Goal: Task Accomplishment & Management: Use online tool/utility

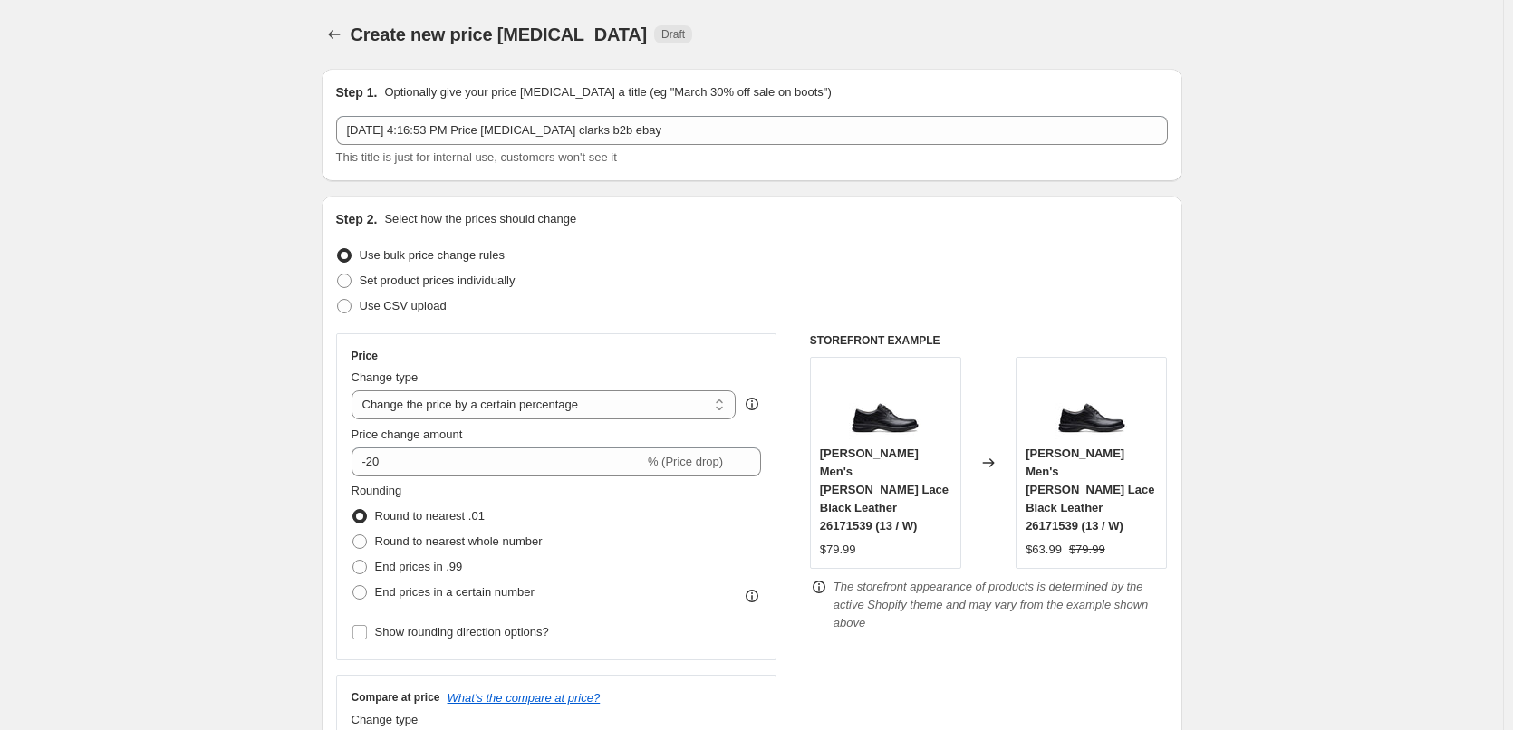
select select "percentage"
select select "tag"
click at [329, 34] on icon "Price change jobs" at bounding box center [334, 34] width 18 height 18
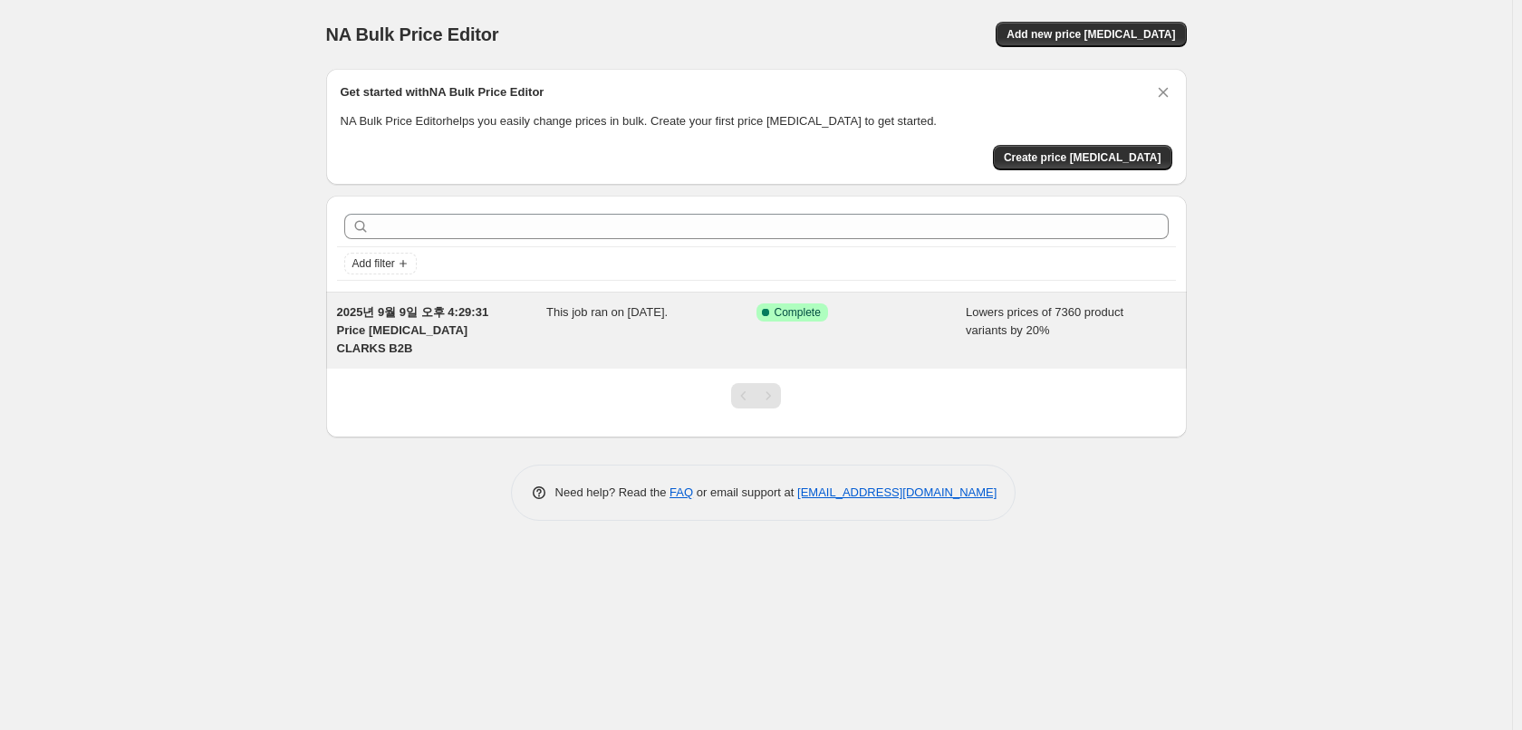
click at [489, 314] on span "2025년 9월 9일 오후 4:29:31 Price [MEDICAL_DATA] CLARKS B2B" at bounding box center [413, 330] width 152 height 50
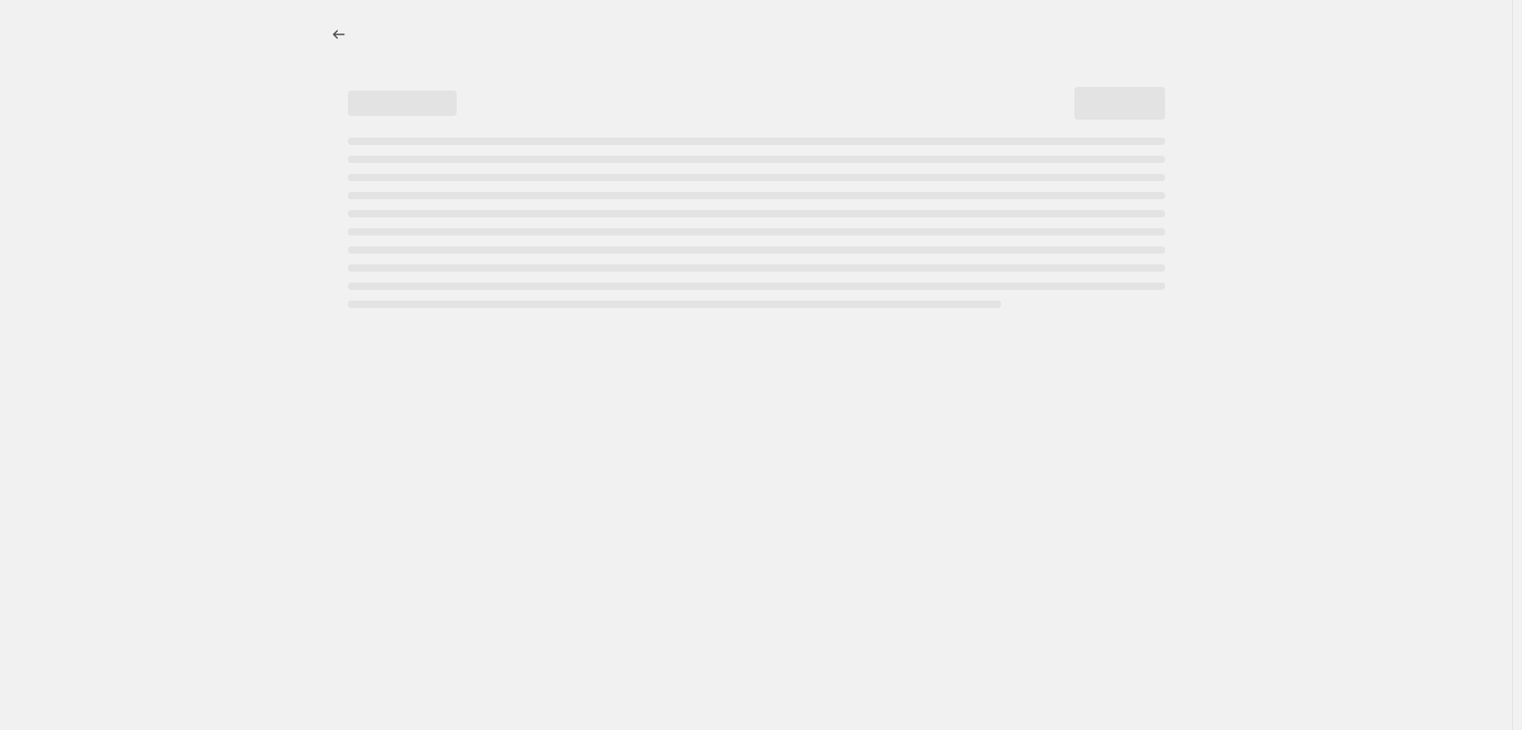
select select "percentage"
select select "tag"
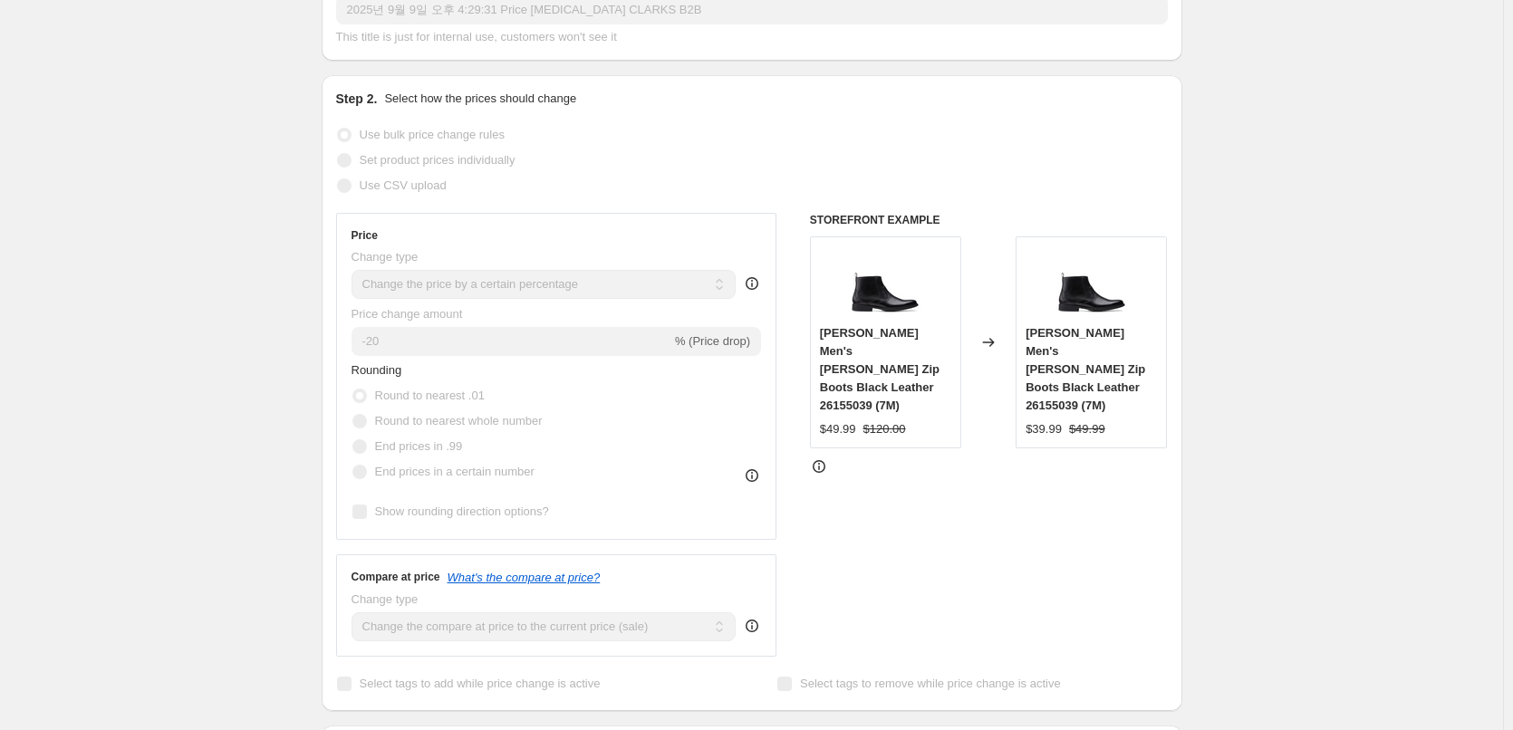
scroll to position [362, 0]
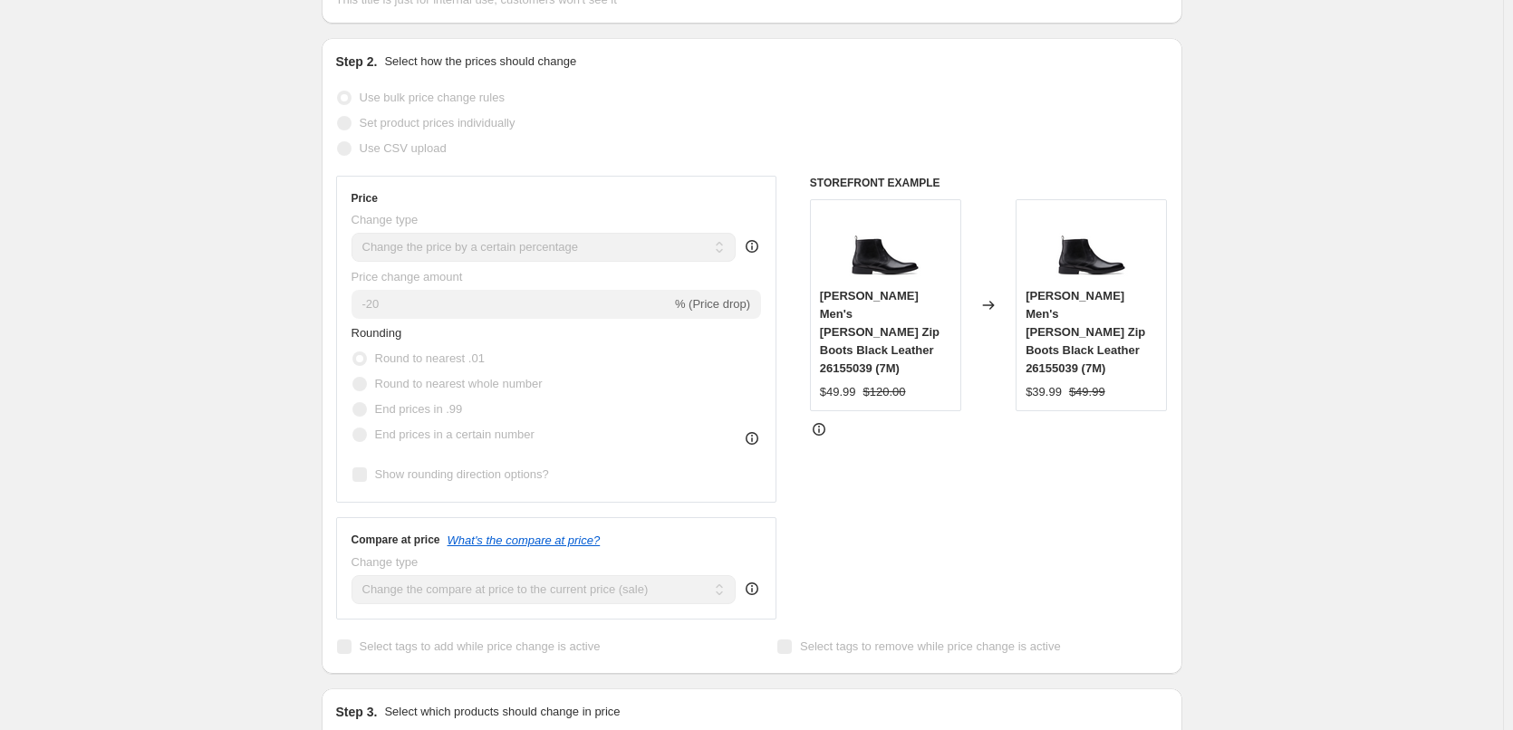
click at [908, 253] on div "[PERSON_NAME] Men's [PERSON_NAME] Zip Boots Black Leather 26155039 (7M) $49.99 …" at bounding box center [885, 305] width 151 height 212
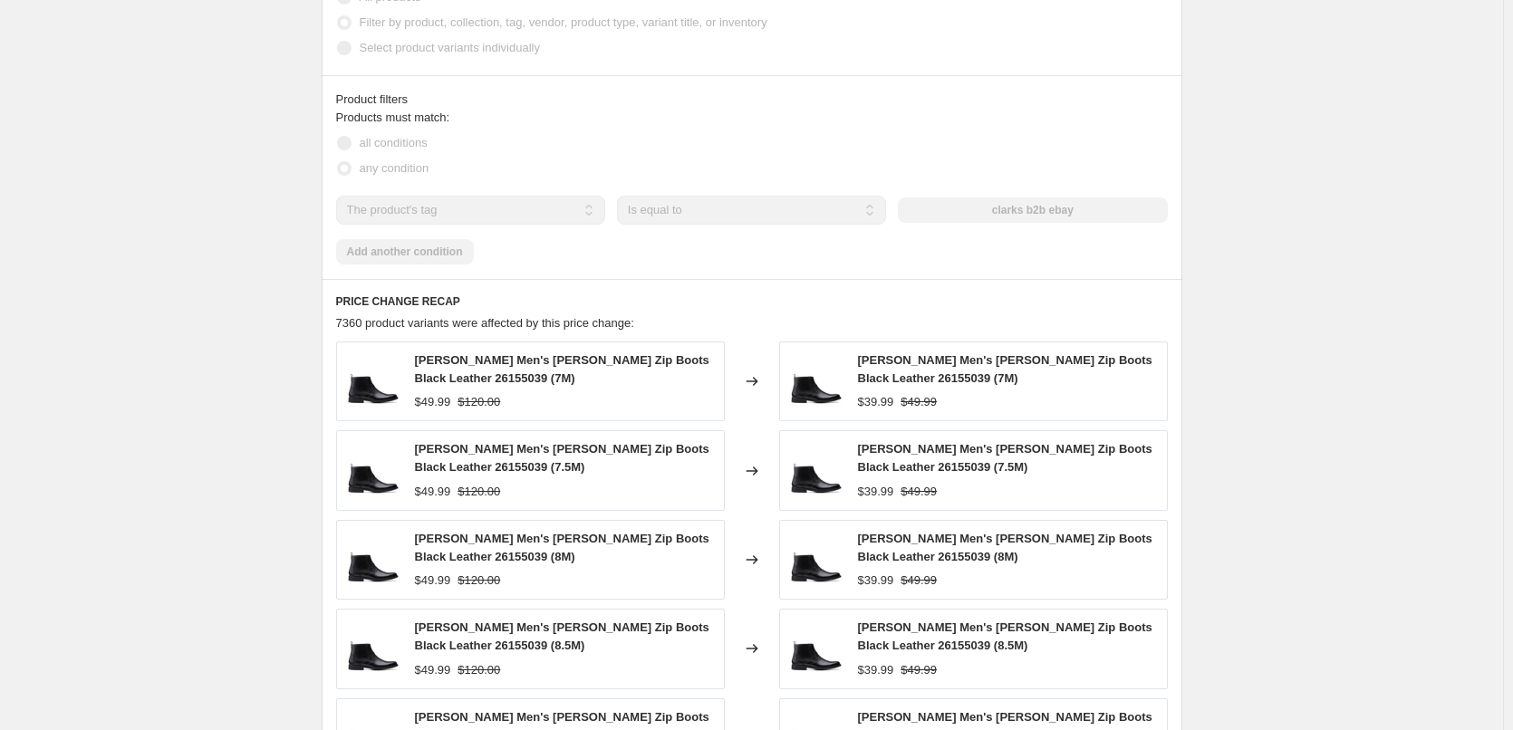
scroll to position [1268, 0]
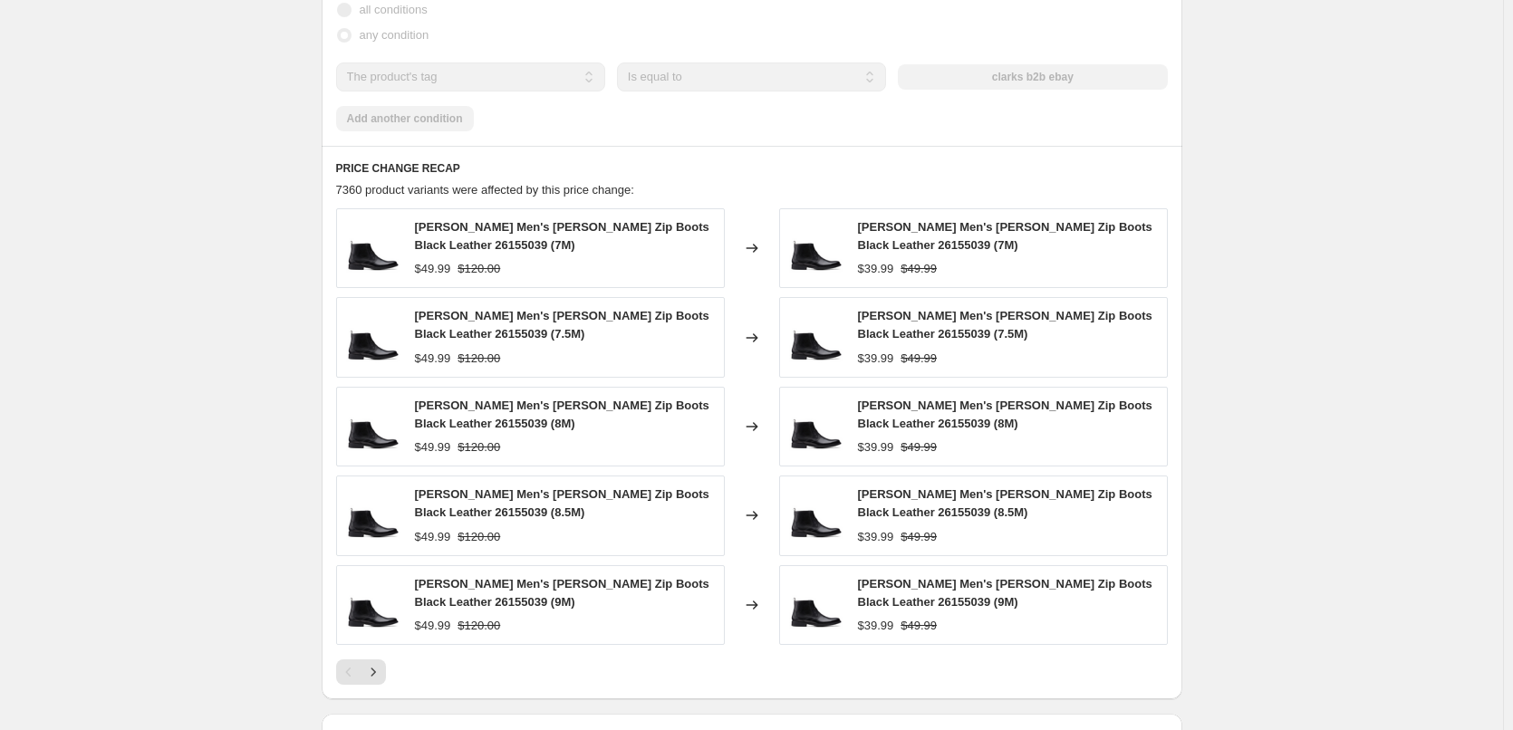
click at [553, 350] on div "$49.99 $120.00" at bounding box center [565, 359] width 300 height 18
click at [568, 220] on span "[PERSON_NAME] Men's [PERSON_NAME] Zip Boots Black Leather 26155039 (7M)" at bounding box center [562, 236] width 294 height 32
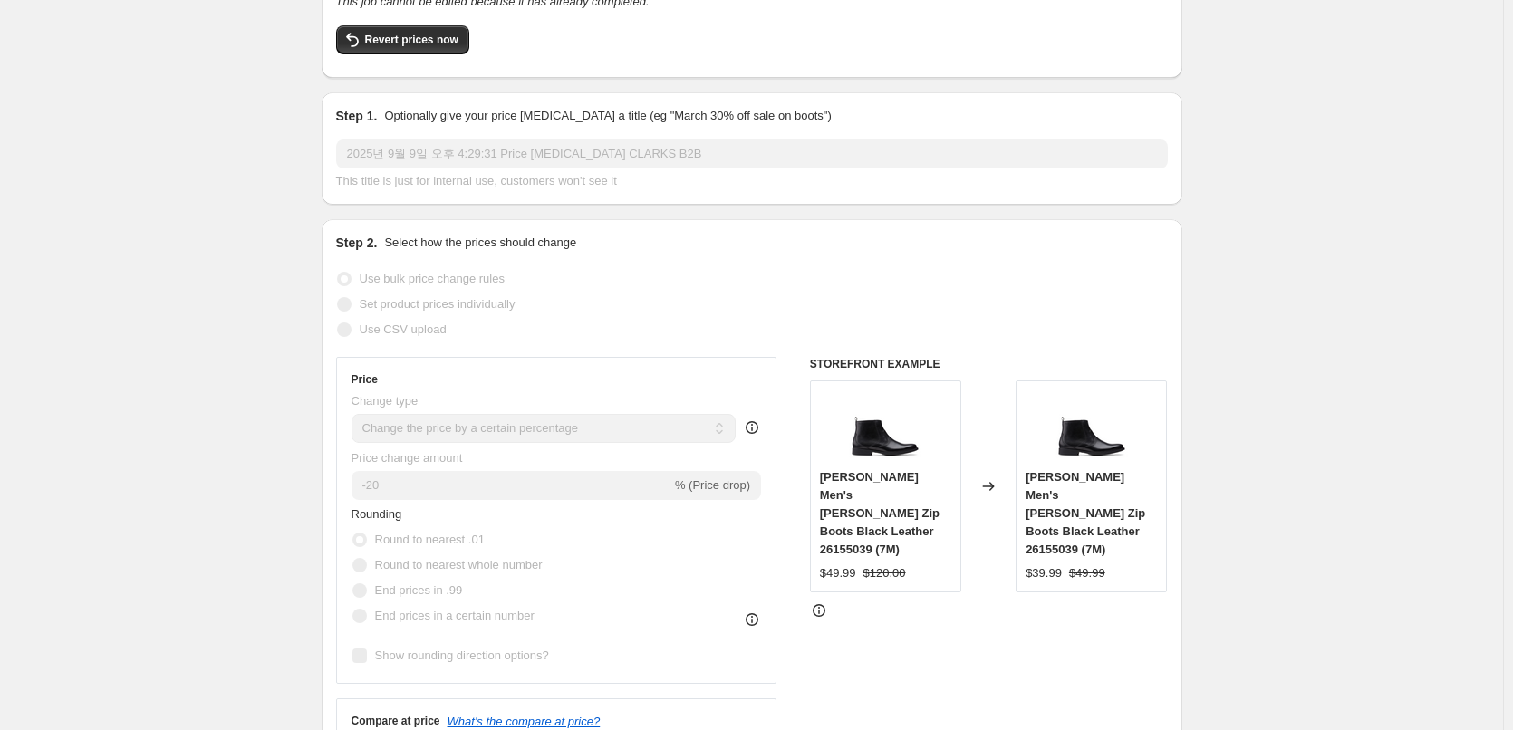
scroll to position [0, 0]
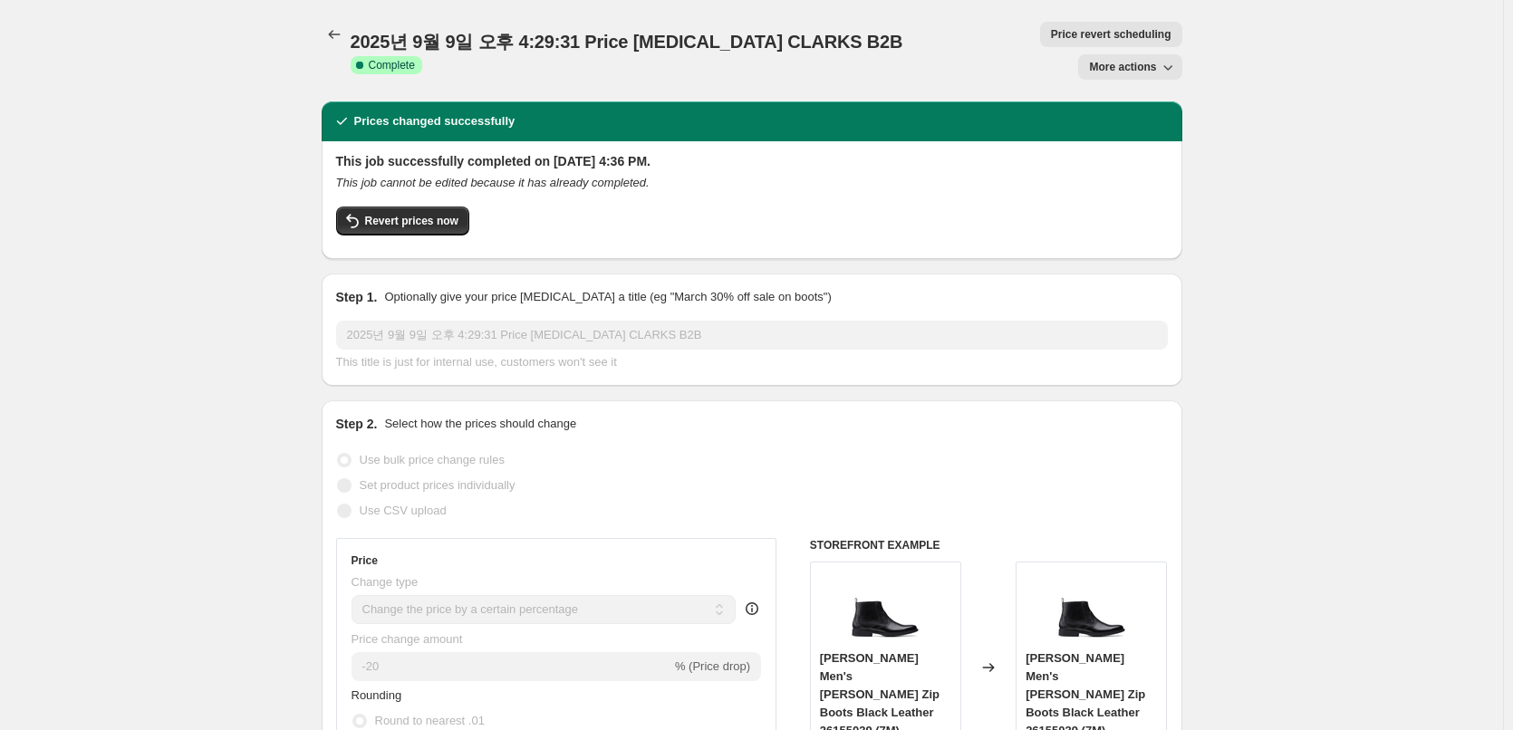
click at [1134, 60] on span "More actions" at bounding box center [1122, 67] width 67 height 14
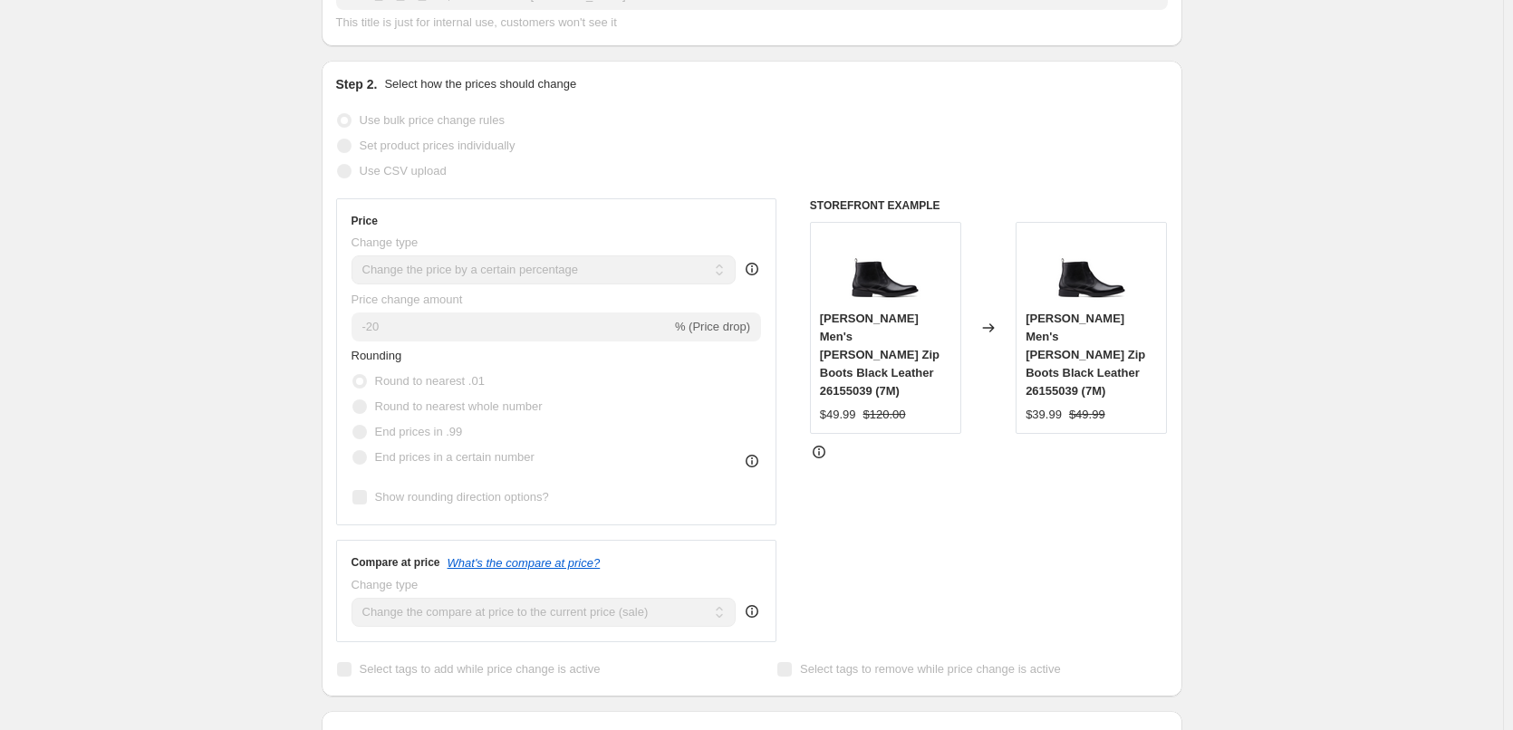
scroll to position [362, 0]
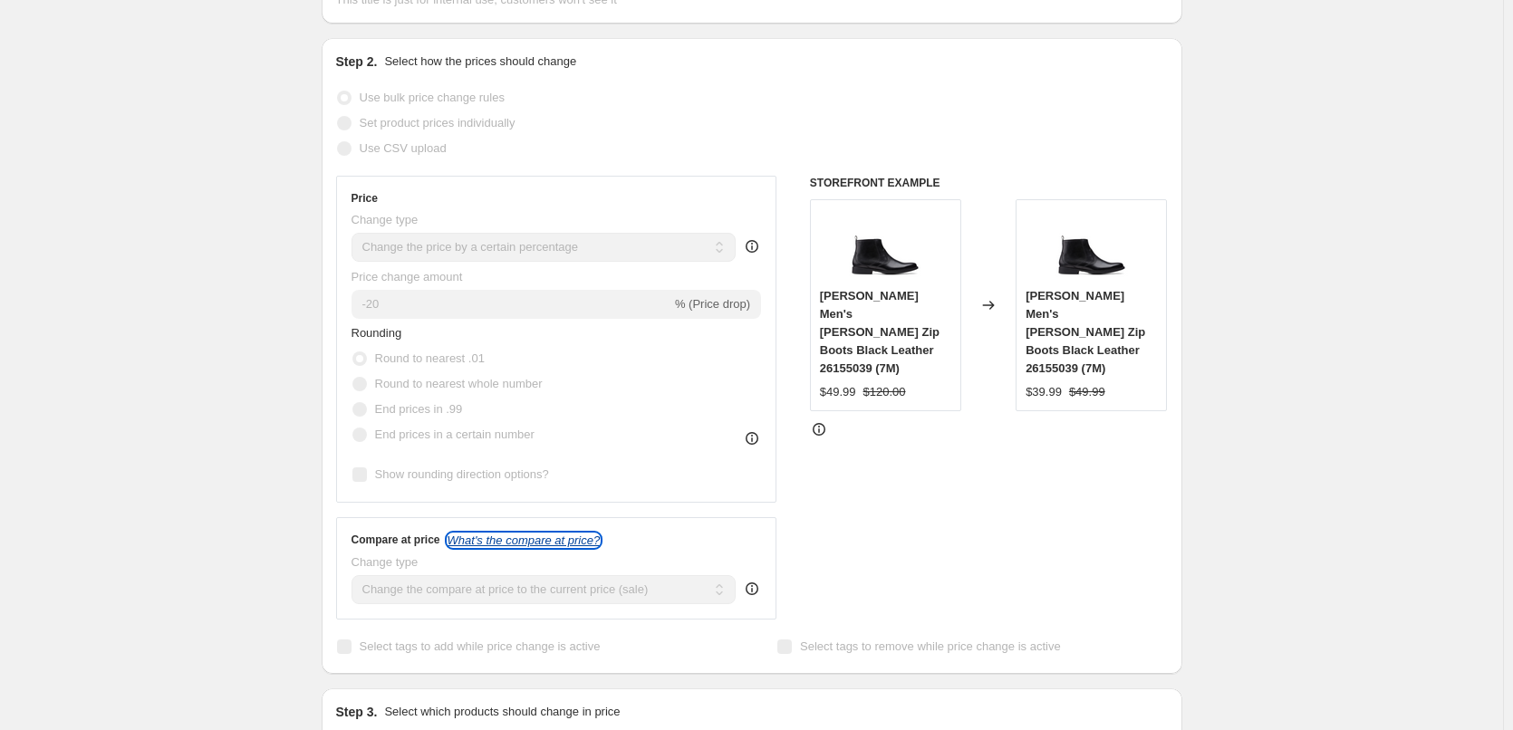
click at [528, 534] on icon "What's the compare at price?" at bounding box center [523, 541] width 153 height 14
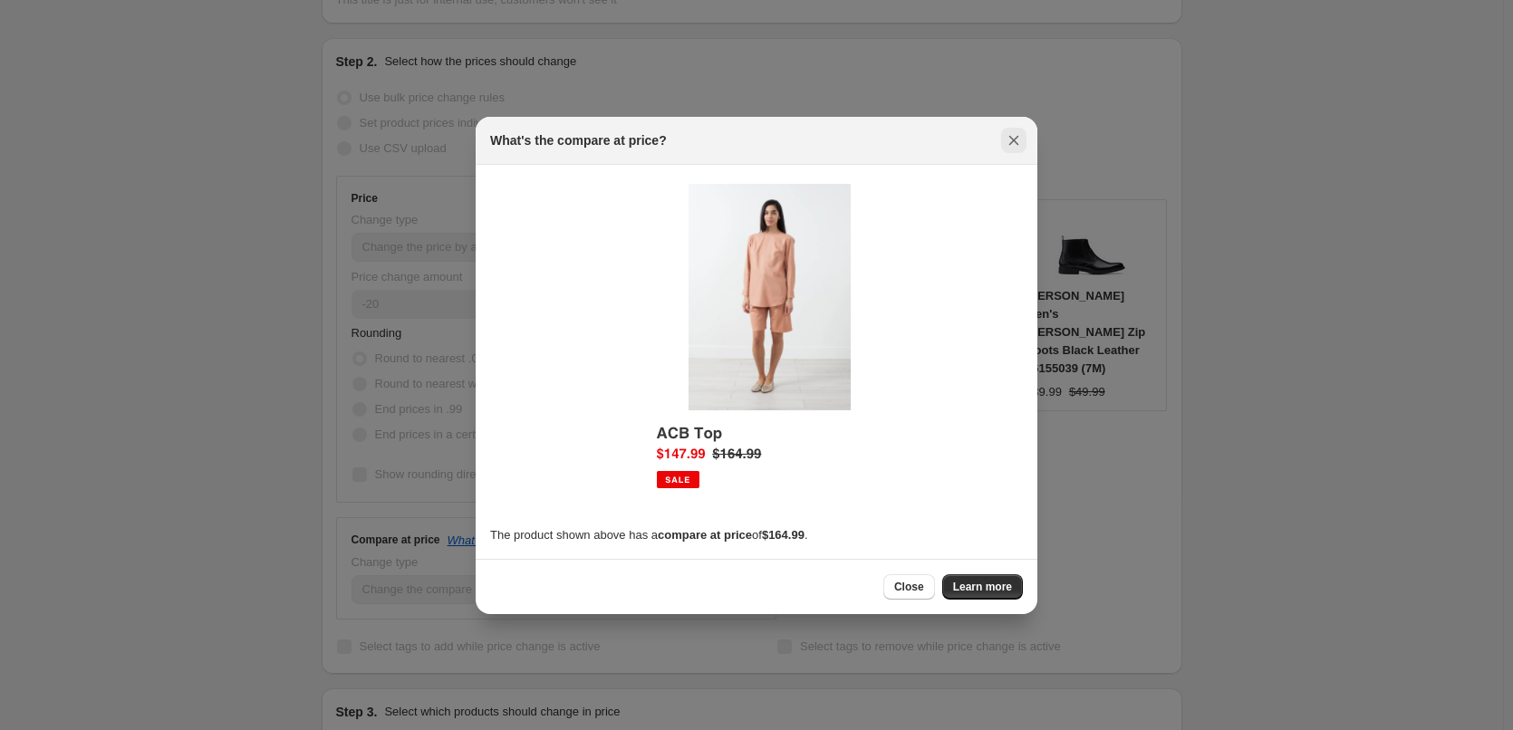
click at [1014, 139] on icon "Close" at bounding box center [1014, 140] width 18 height 18
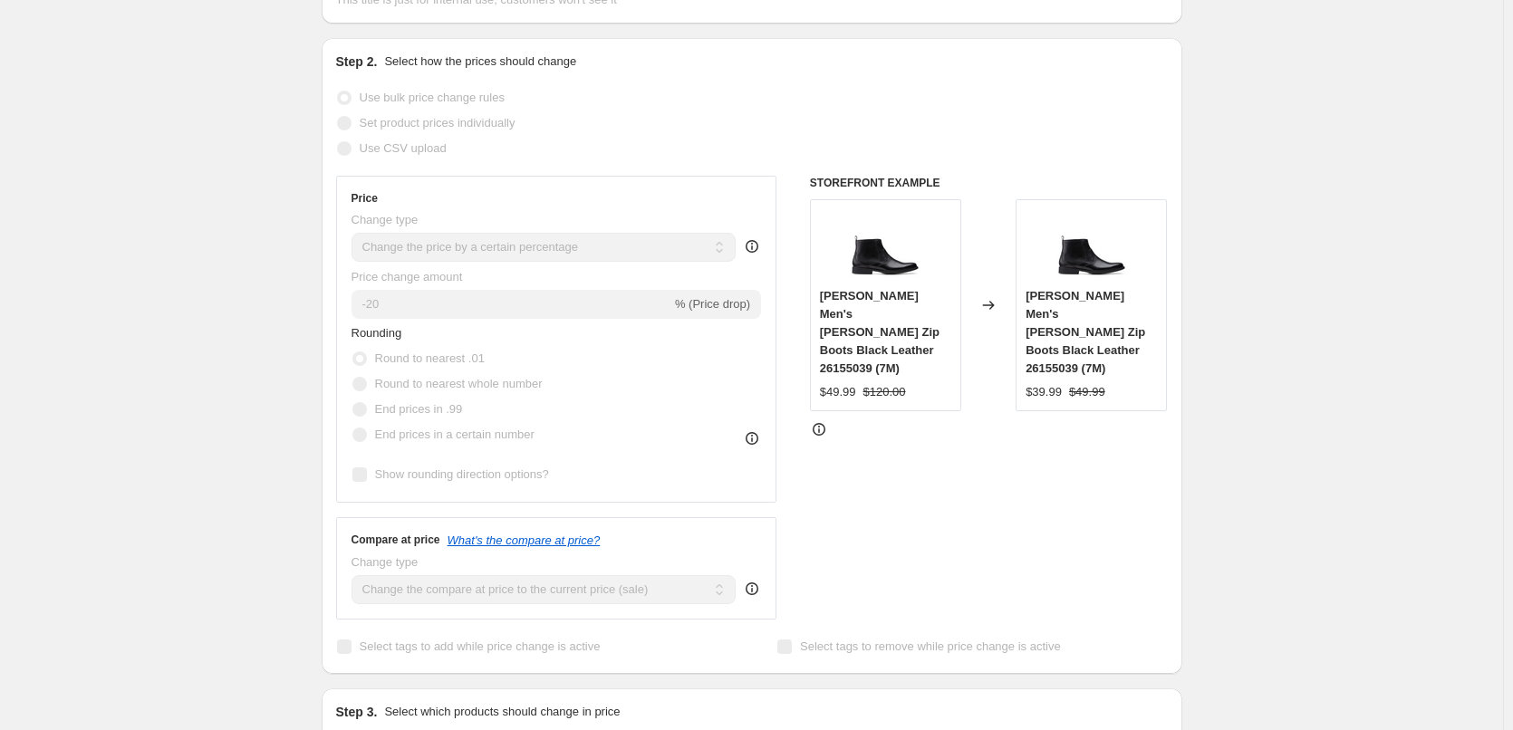
click at [748, 553] on div "Change type Change the compare at price to the current price (sale) Change the …" at bounding box center [556, 578] width 410 height 51
click at [753, 585] on icon at bounding box center [752, 586] width 2 height 2
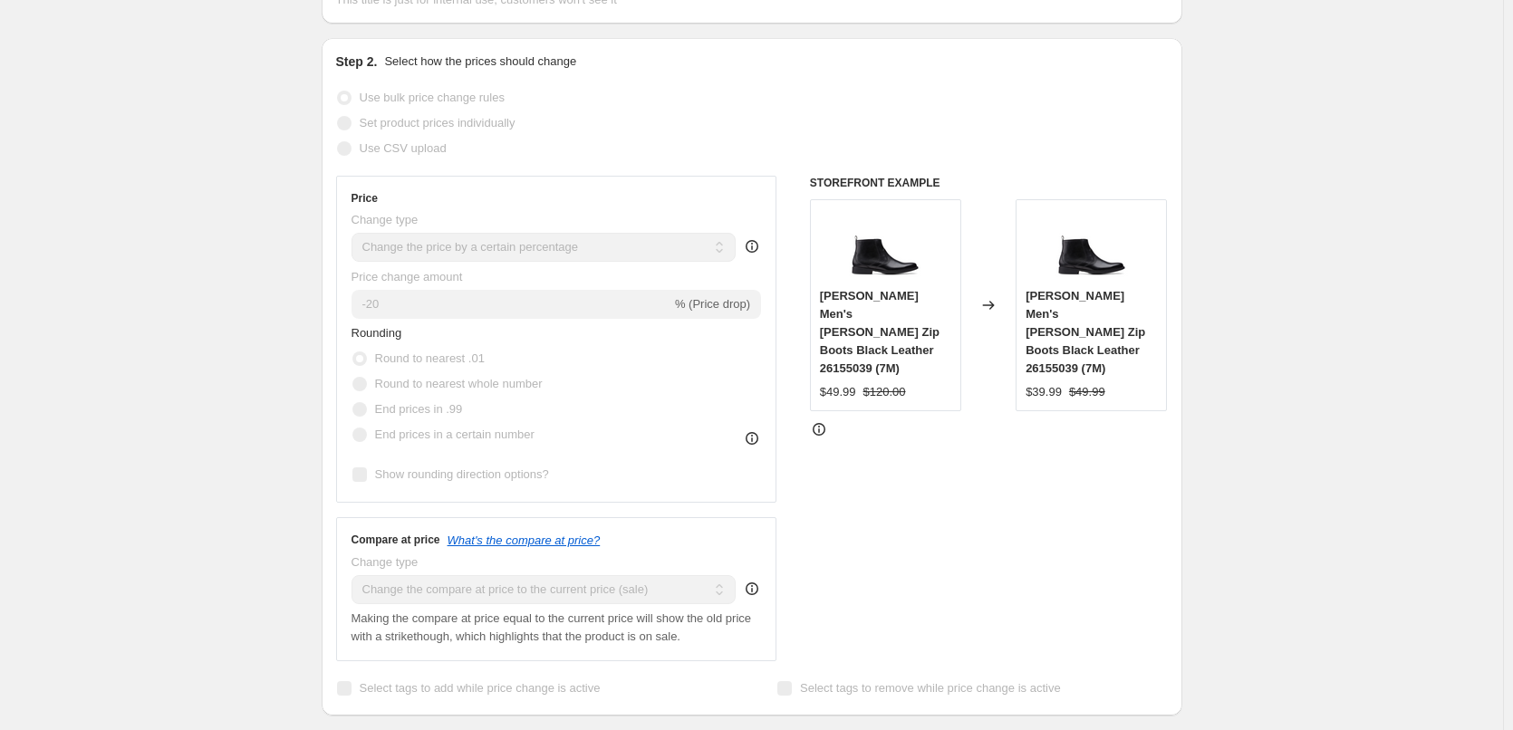
click at [753, 585] on icon at bounding box center [752, 586] width 2 height 2
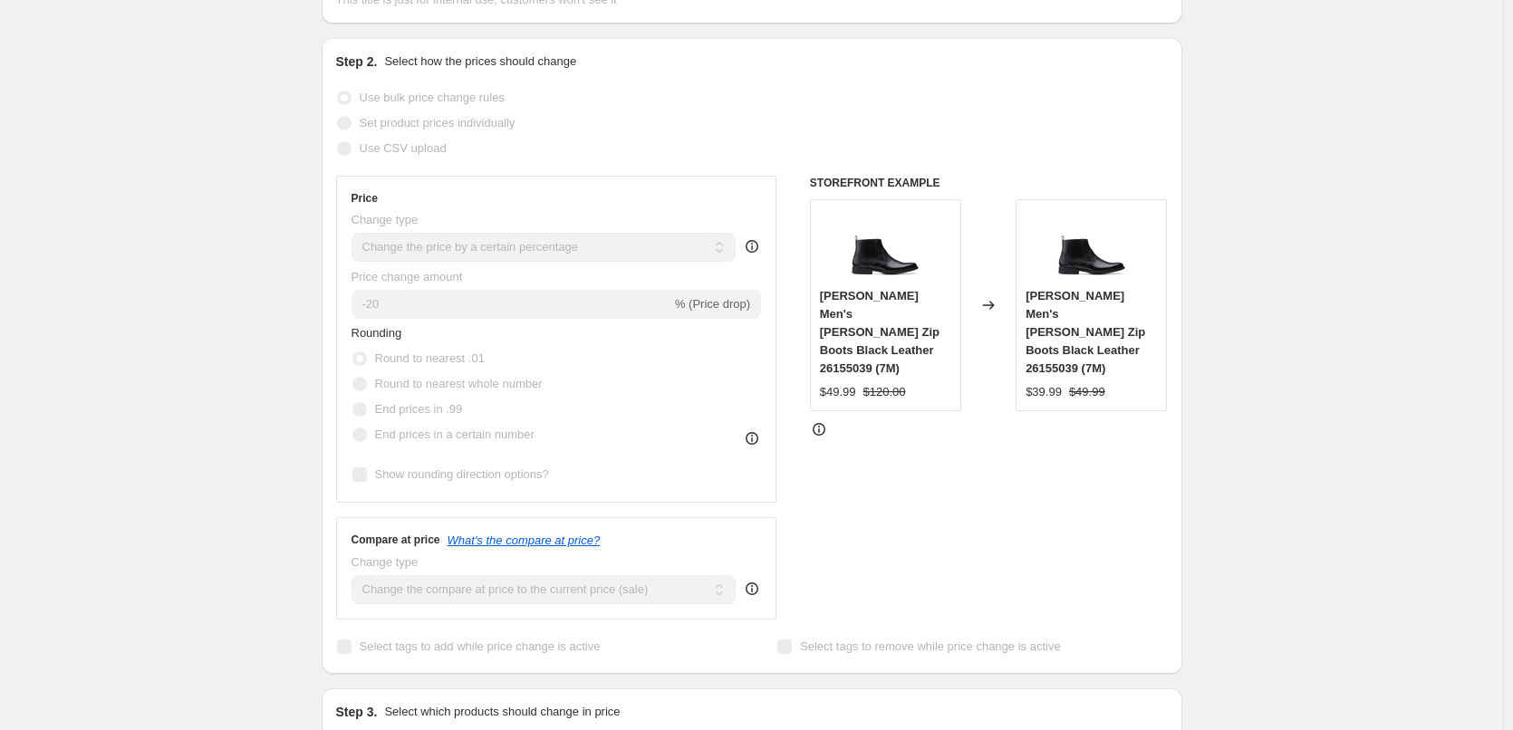
click at [753, 585] on icon at bounding box center [752, 586] width 2 height 2
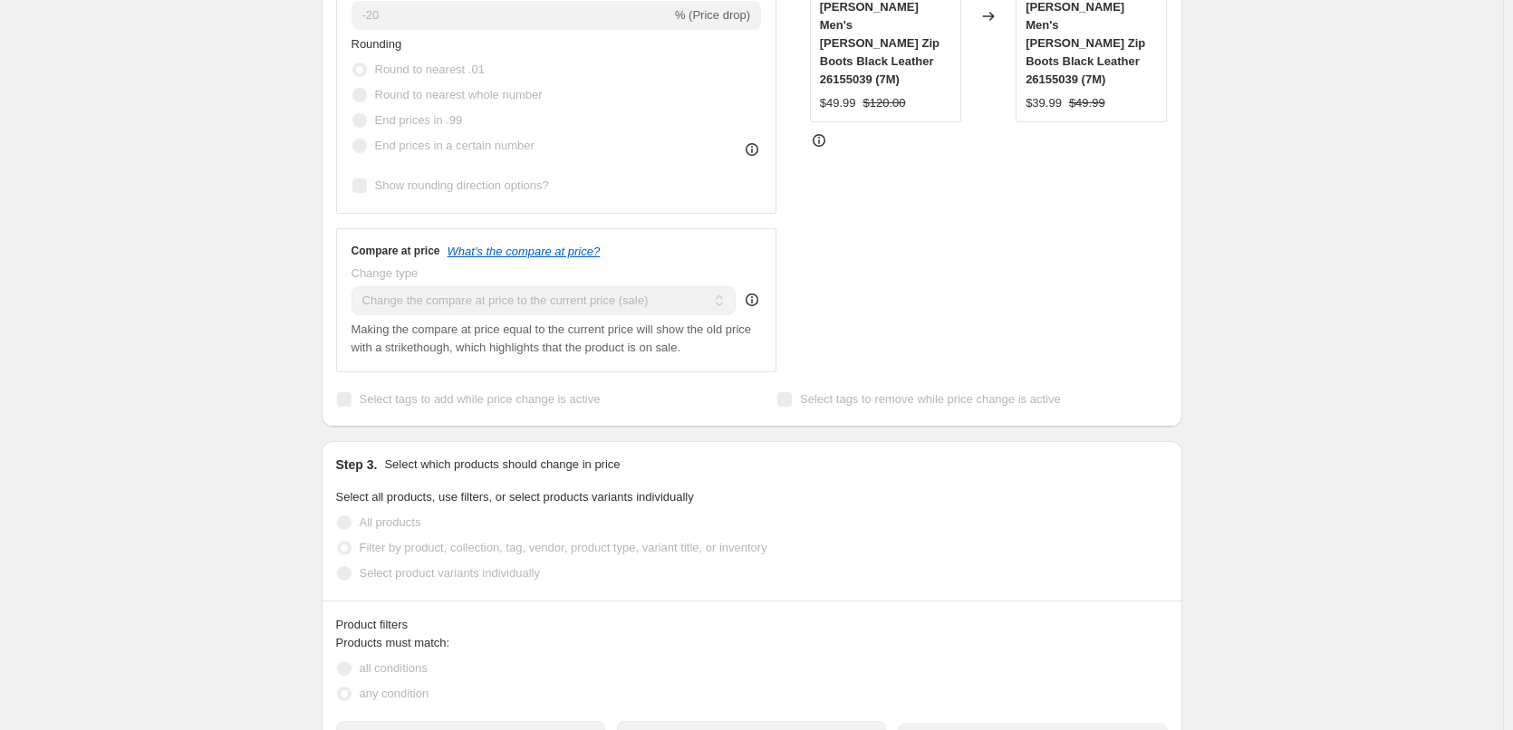
scroll to position [815, 0]
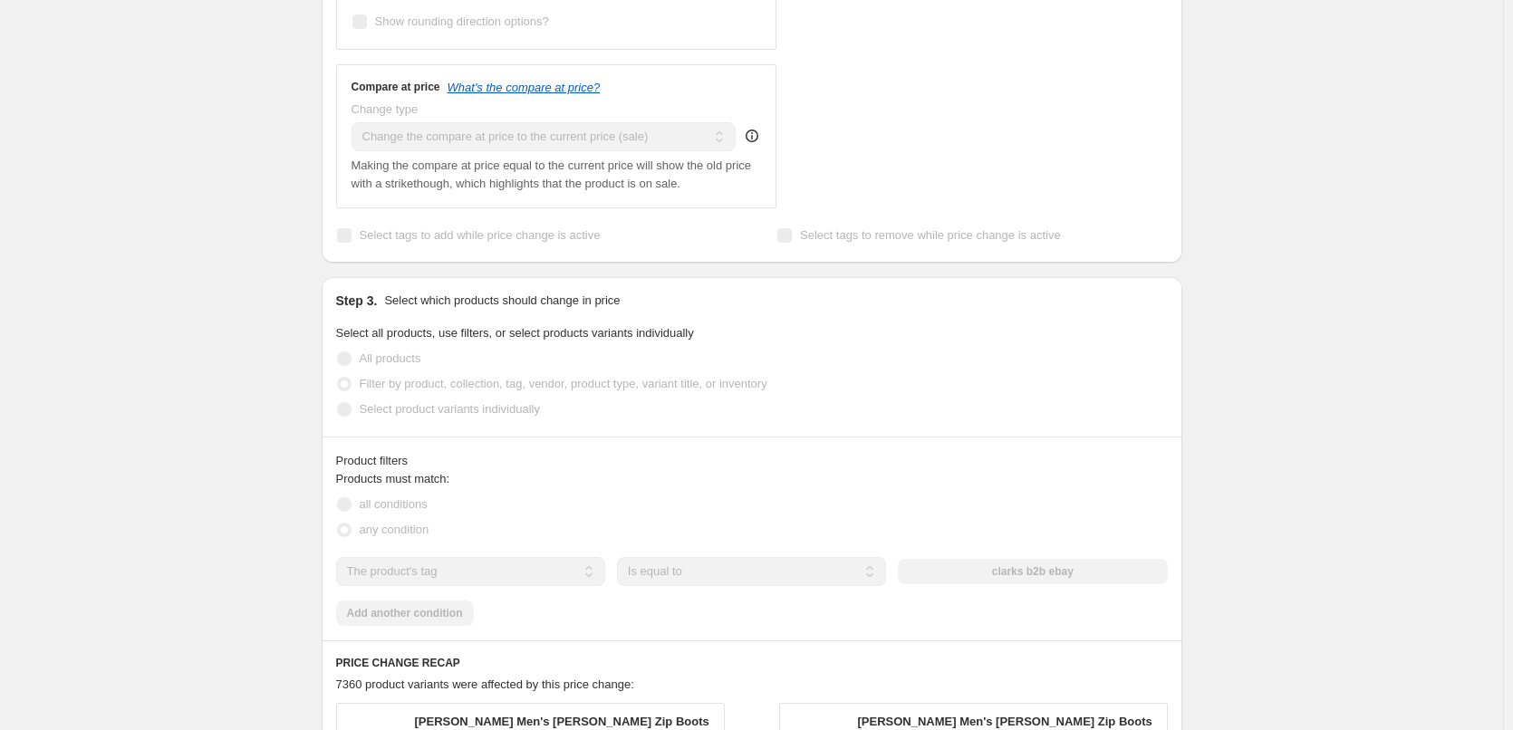
click at [390, 452] on div "Product filters" at bounding box center [752, 461] width 832 height 18
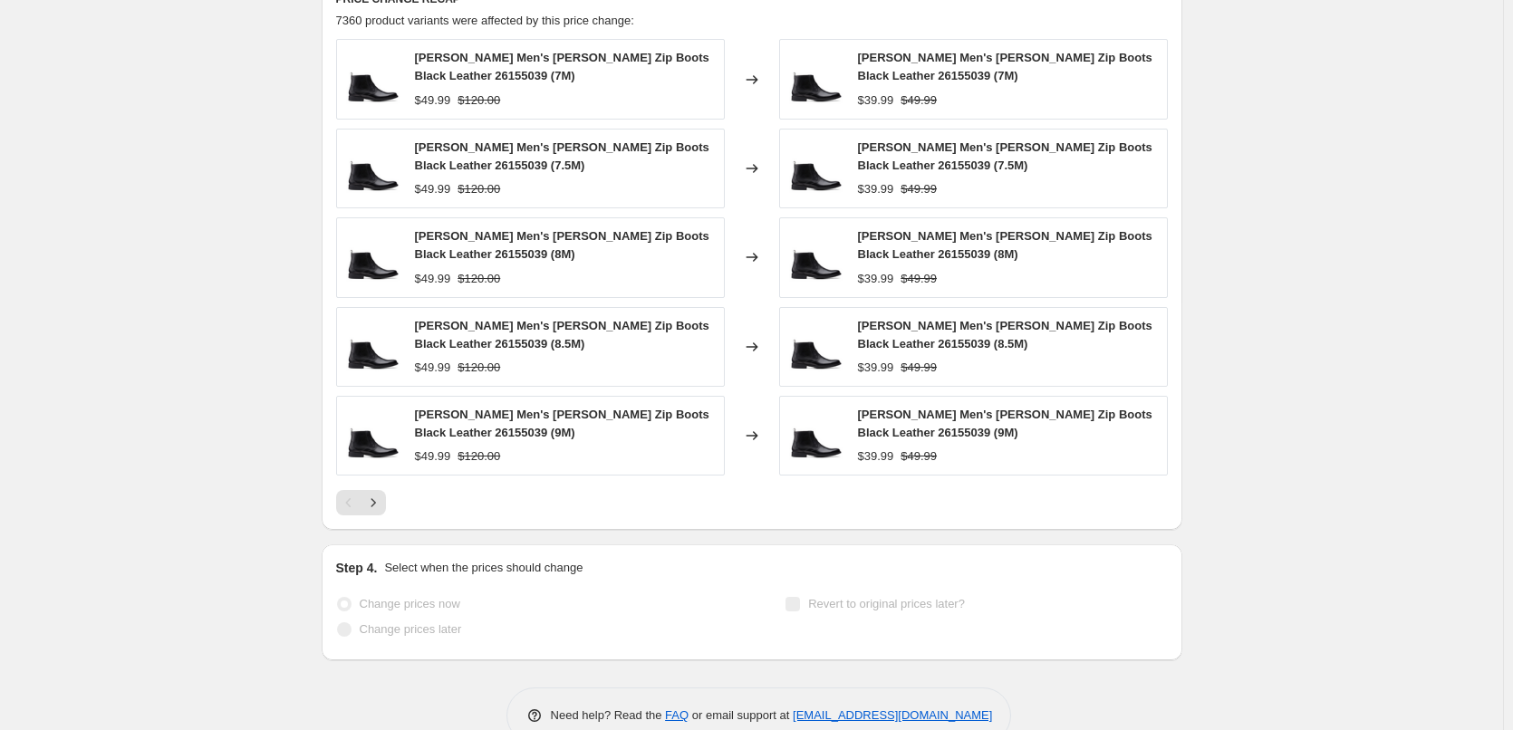
scroll to position [1488, 0]
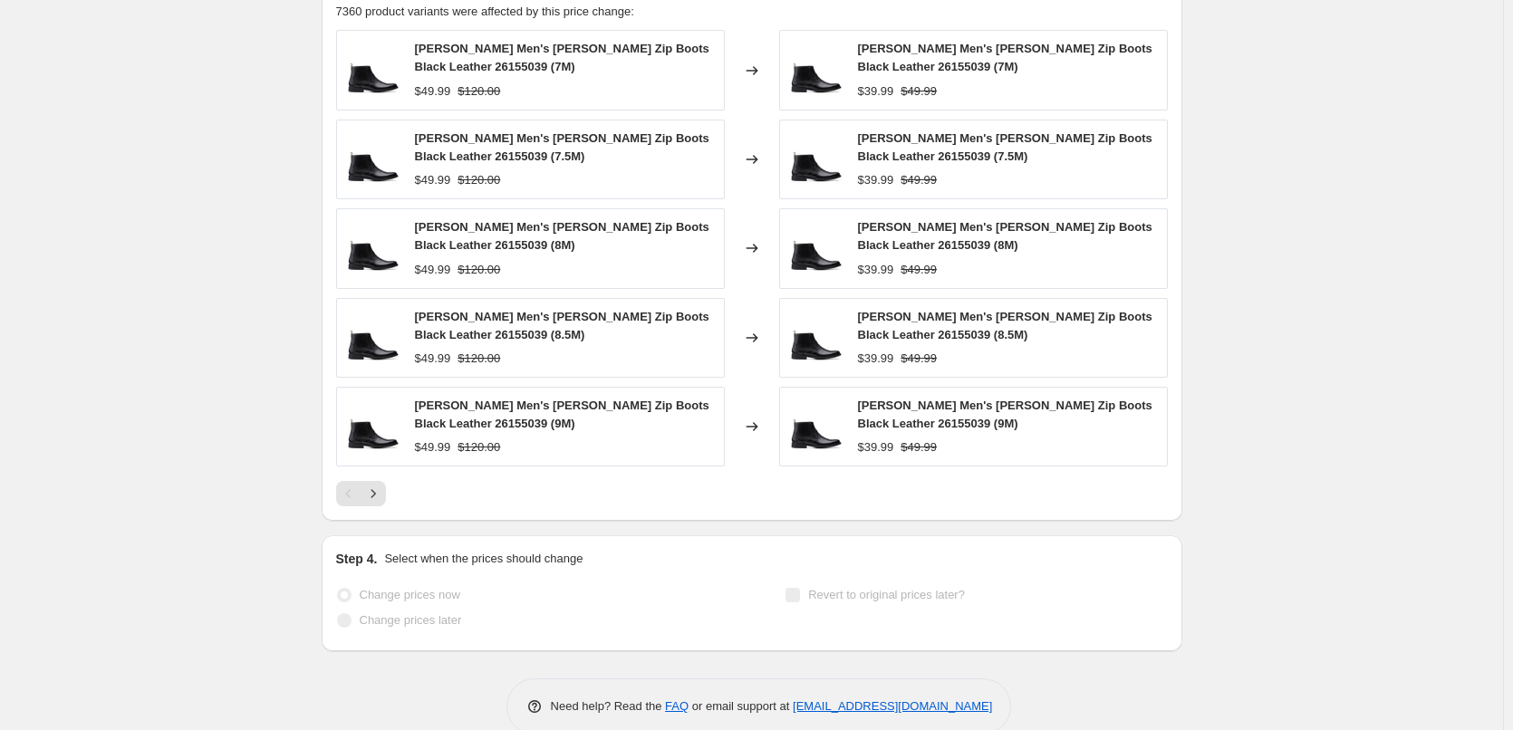
click at [540, 698] on icon at bounding box center [534, 707] width 18 height 18
click at [375, 490] on icon "Next" at bounding box center [373, 494] width 5 height 8
click at [380, 485] on icon "Next" at bounding box center [373, 494] width 18 height 18
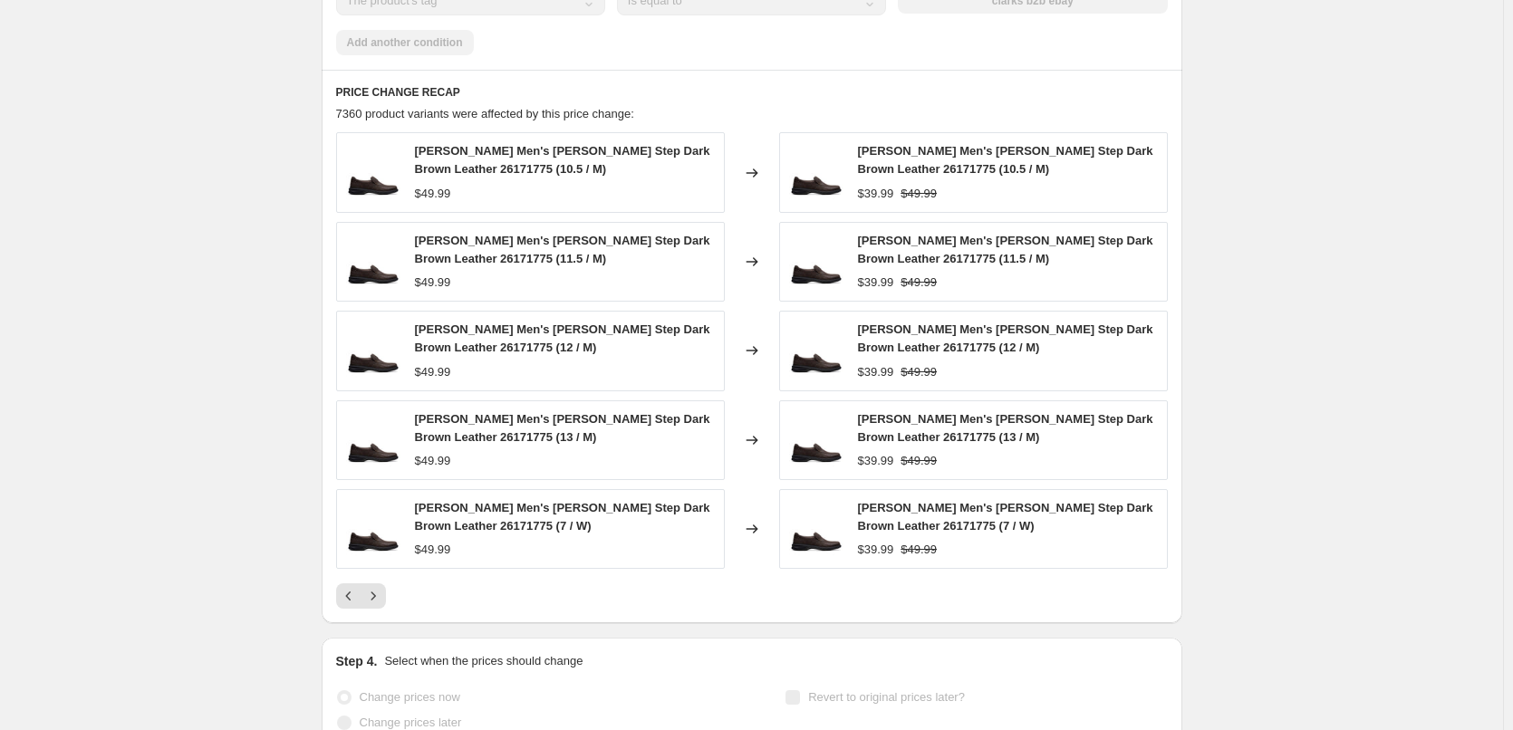
scroll to position [1217, 0]
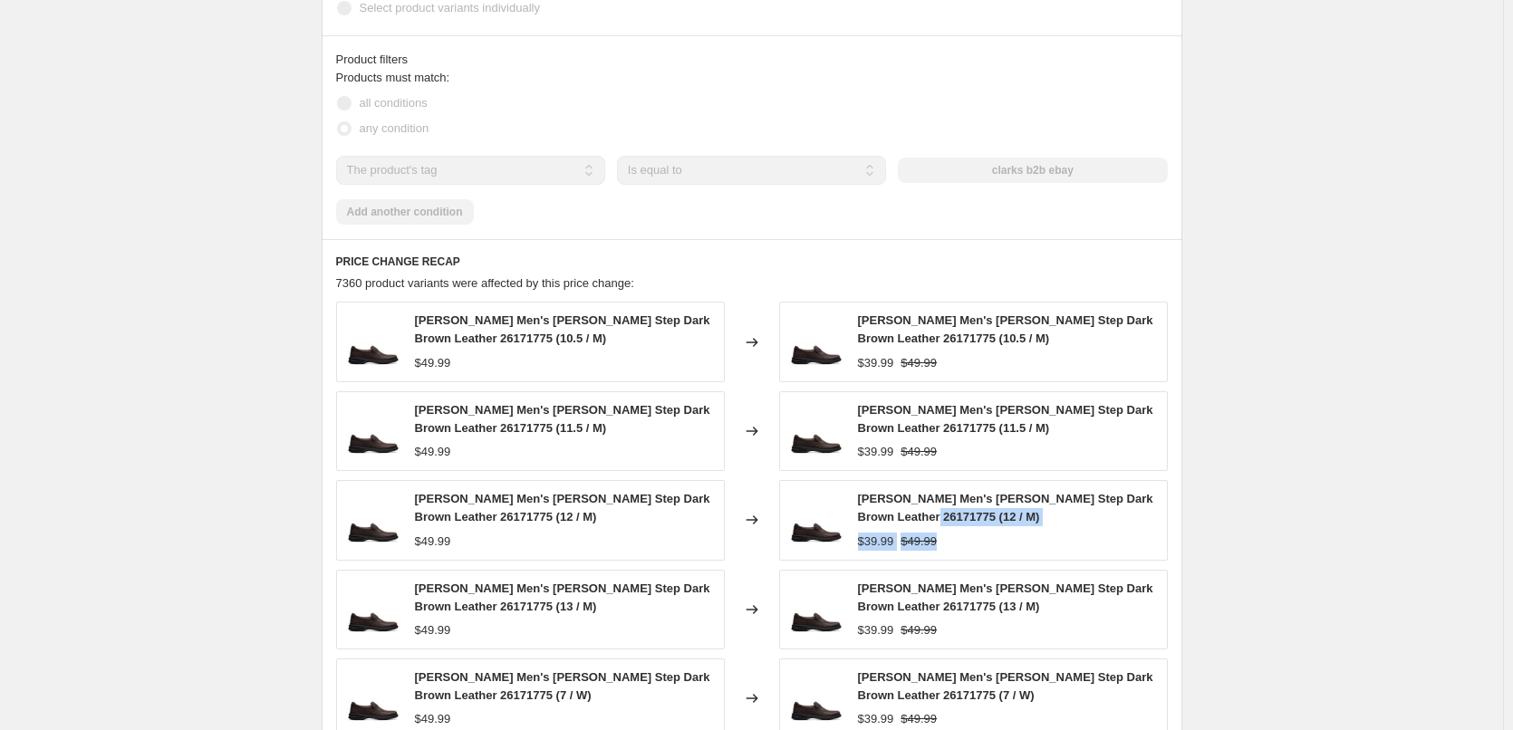
drag, startPoint x: 940, startPoint y: 513, endPoint x: 938, endPoint y: 492, distance: 20.9
click at [938, 492] on div "[PERSON_NAME] Men's [PERSON_NAME] Step Dark Brown Leather 26171775 (12 / M) $39…" at bounding box center [1008, 520] width 300 height 60
click at [954, 533] on div "$39.99 $49.99" at bounding box center [1008, 542] width 300 height 18
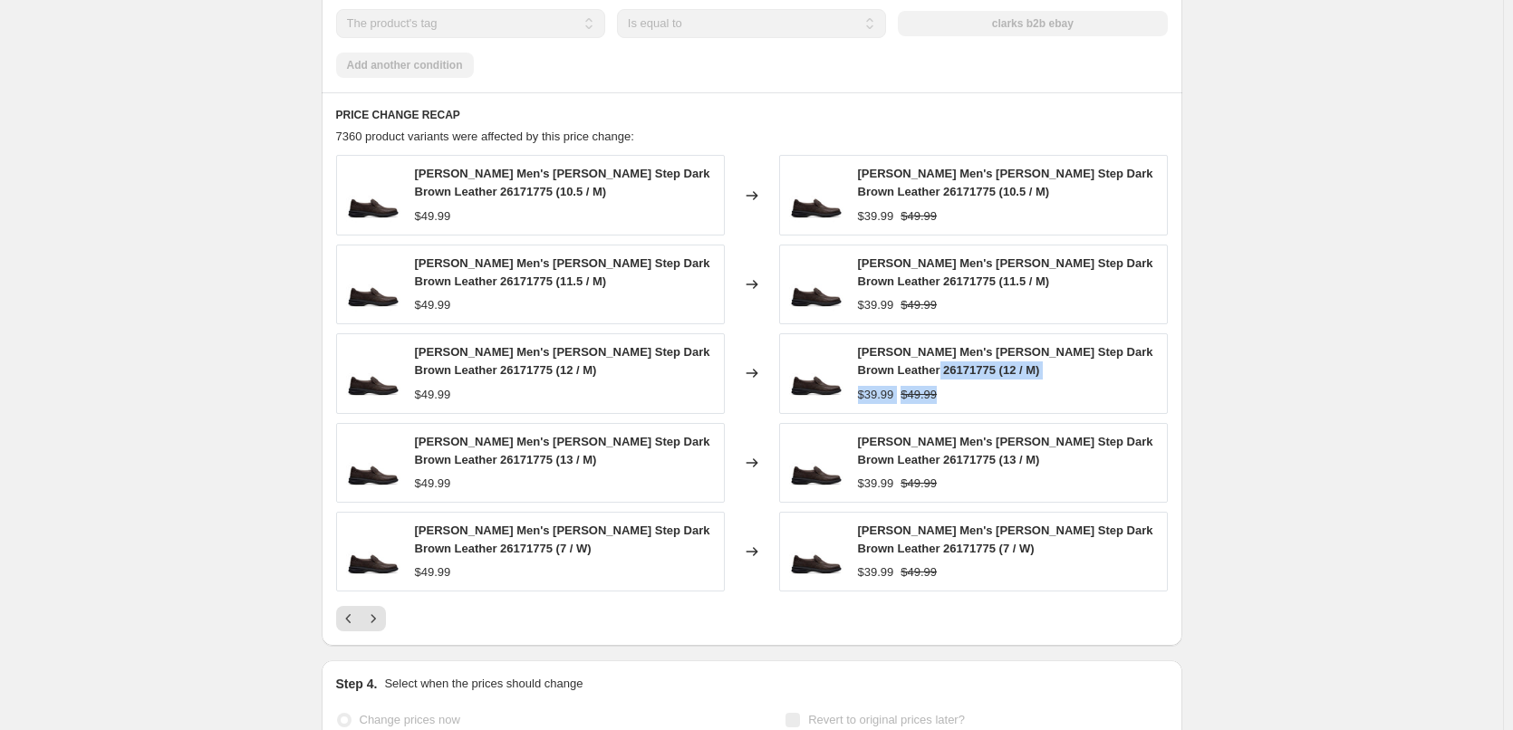
scroll to position [1488, 0]
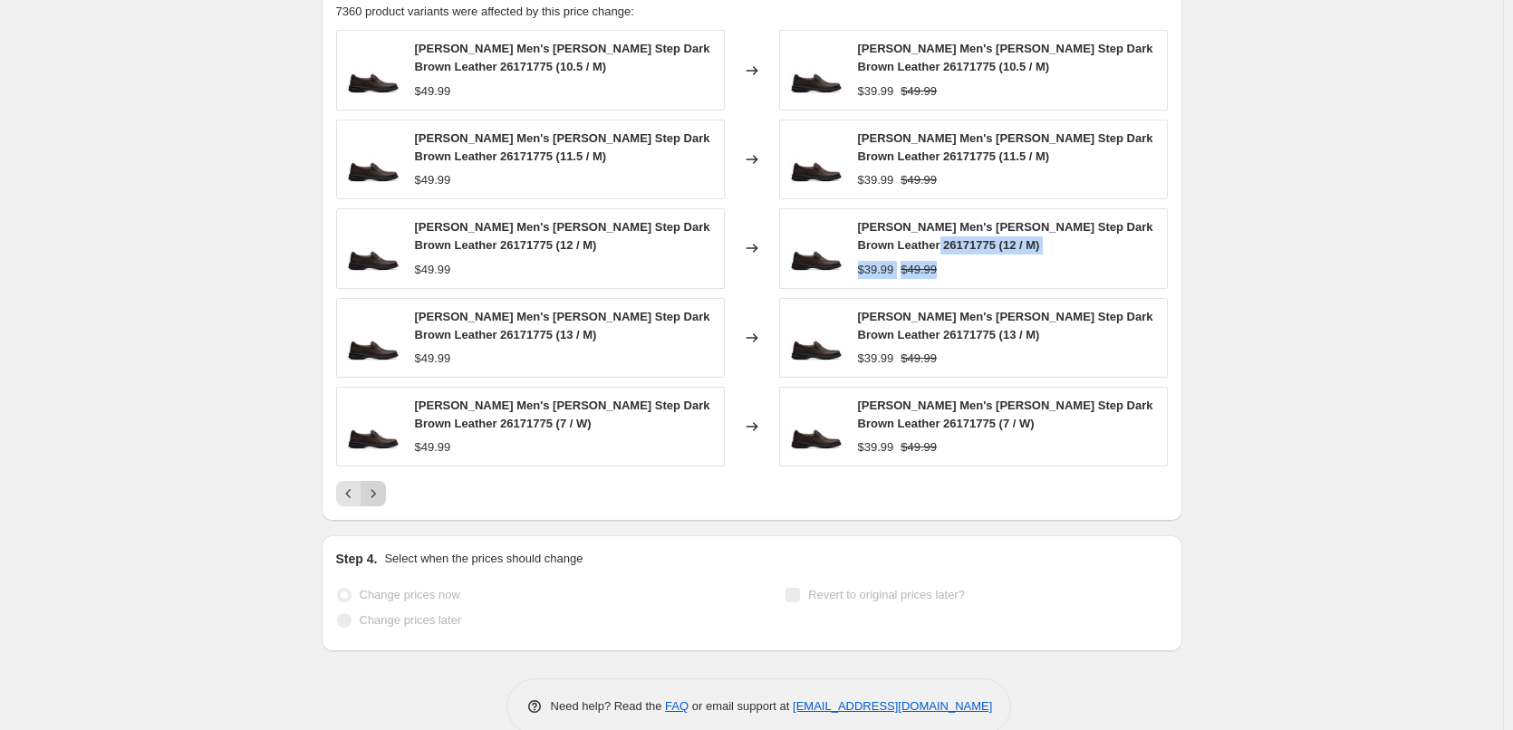
click at [384, 481] on button "Next" at bounding box center [373, 493] width 25 height 25
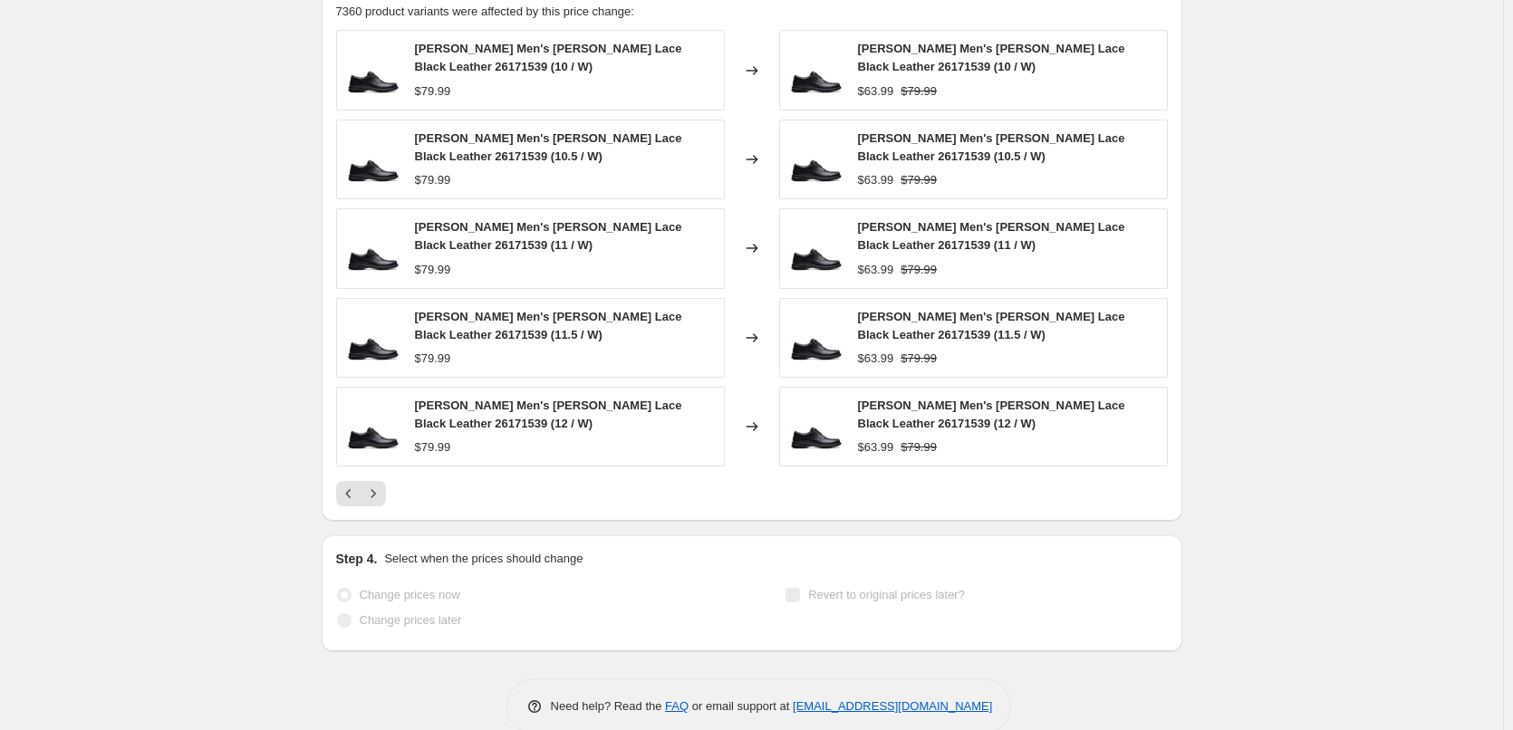
click at [391, 481] on div at bounding box center [752, 493] width 832 height 25
click at [352, 481] on button "Previous" at bounding box center [348, 493] width 25 height 25
click at [382, 485] on icon "Next" at bounding box center [373, 494] width 18 height 18
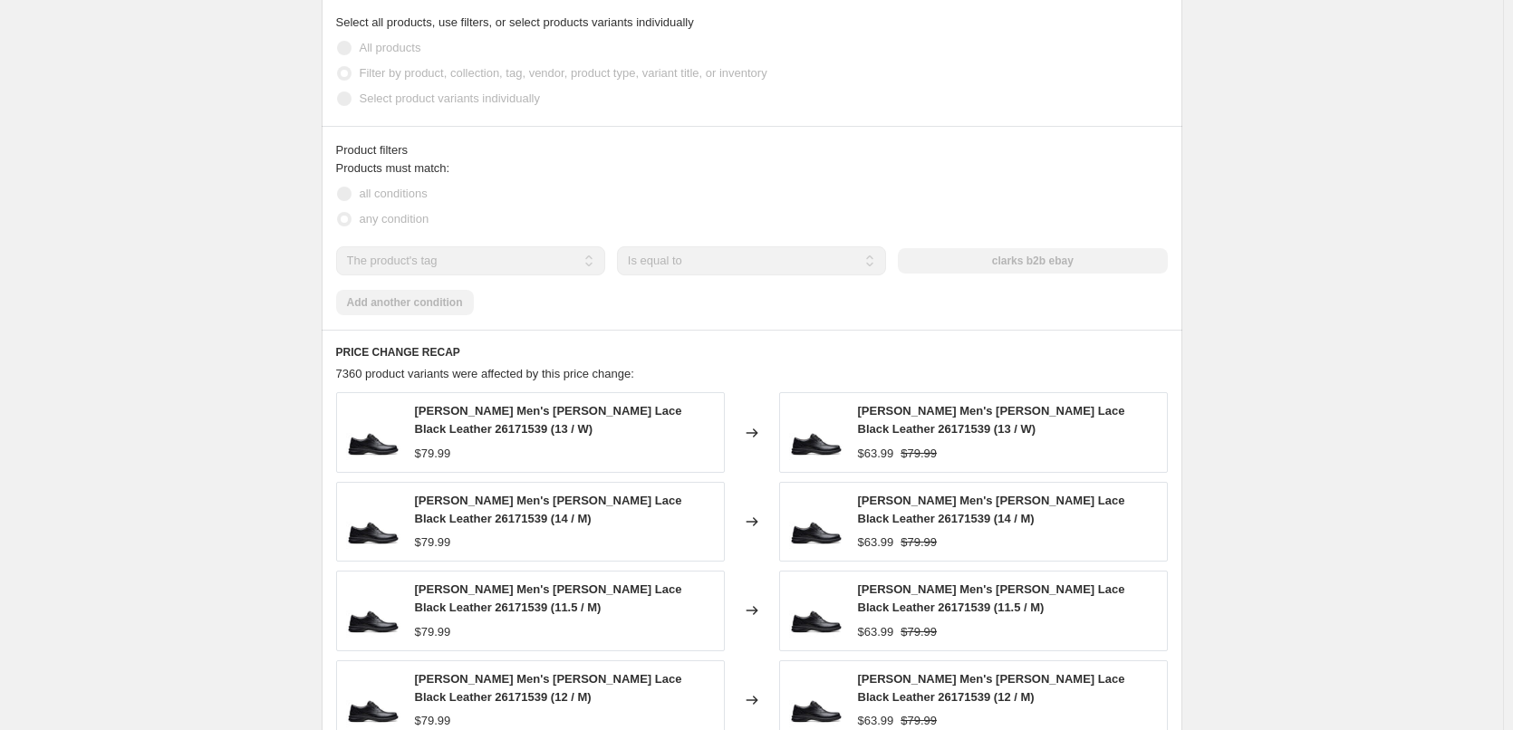
scroll to position [854, 0]
